Goal: Participate in discussion: Engage in conversation with other users on a specific topic

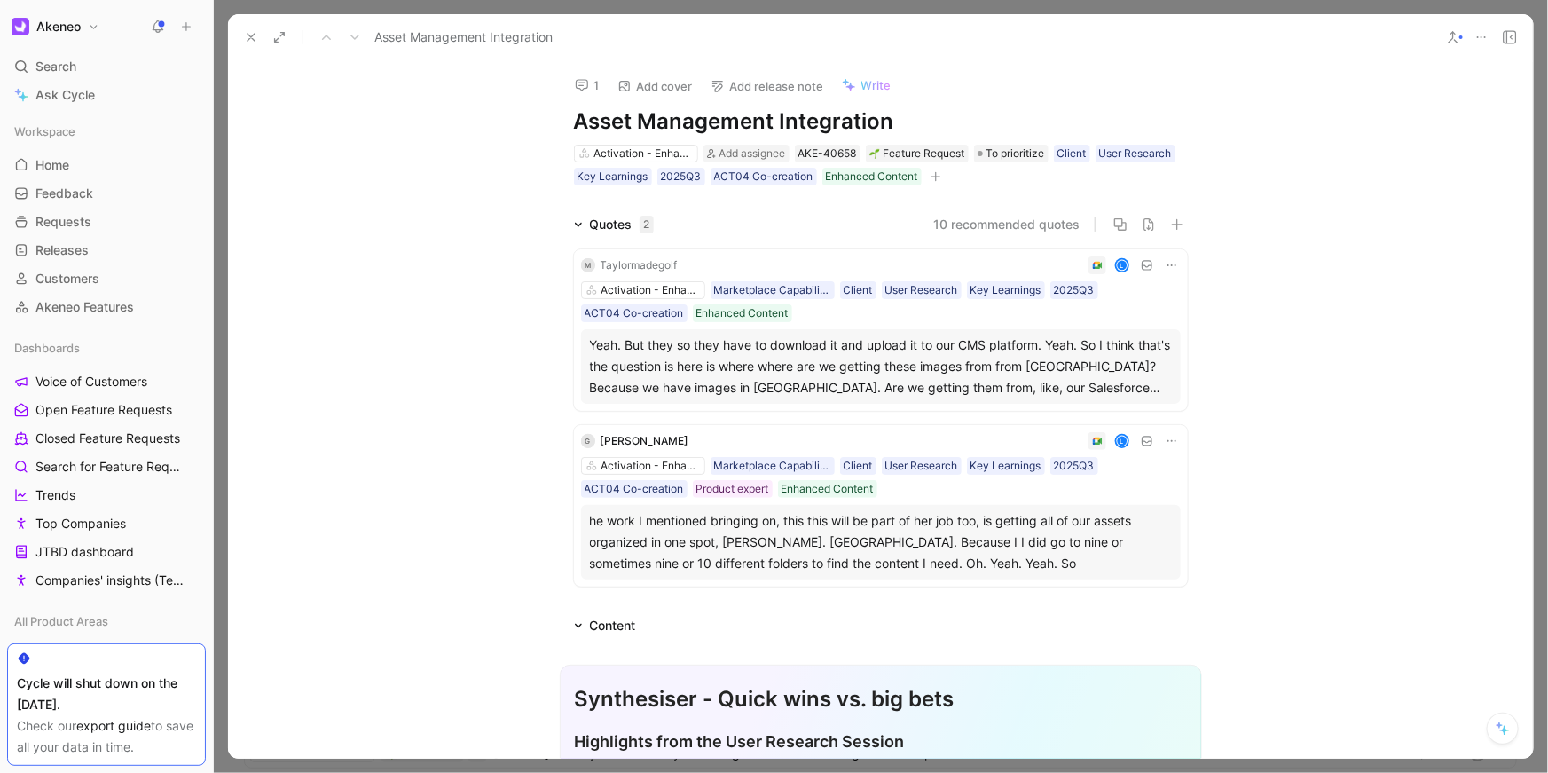
click at [249, 35] on icon at bounding box center [251, 37] width 14 height 14
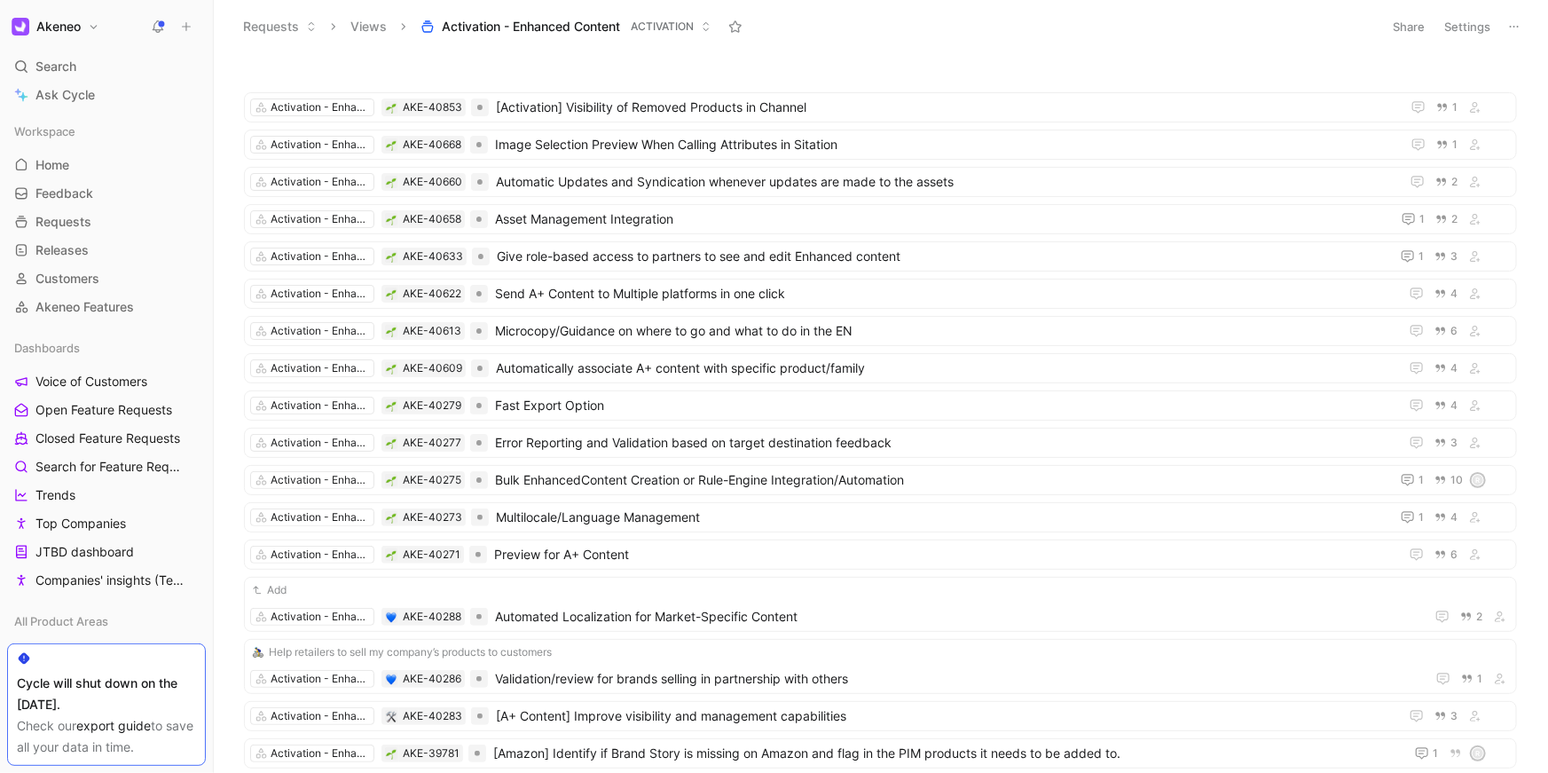
click at [161, 28] on icon at bounding box center [158, 27] width 14 height 14
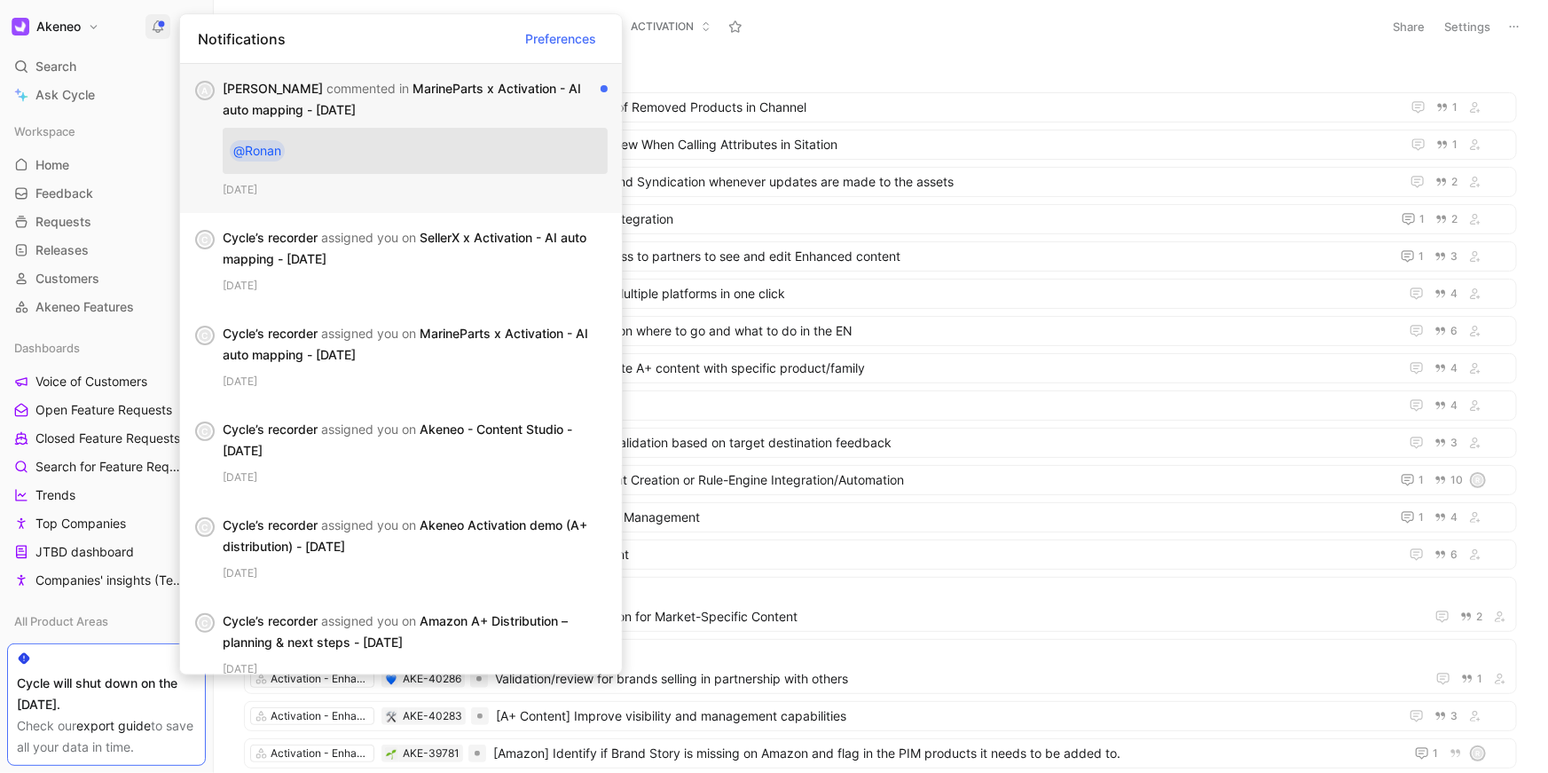
click at [457, 86] on div "[PERSON_NAME] commented in MarineParts x Activation - AI auto mapping - [DATE]" at bounding box center [408, 99] width 371 height 43
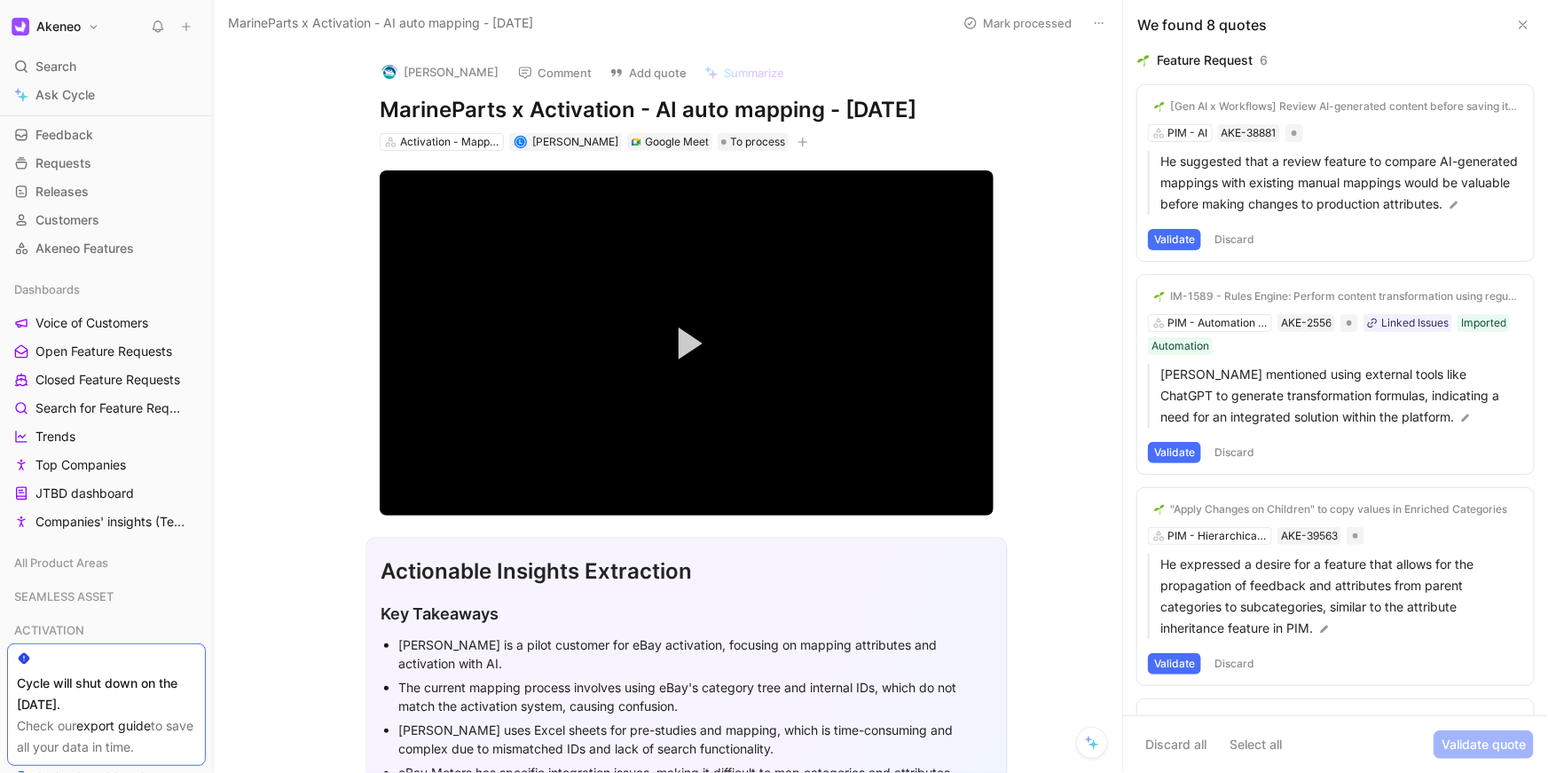
click at [234, 126] on div "[PERSON_NAME] Comment Add quote Summarize MarineParts x Activation - AI auto ma…" at bounding box center [668, 409] width 908 height 727
